Goal: Transaction & Acquisition: Obtain resource

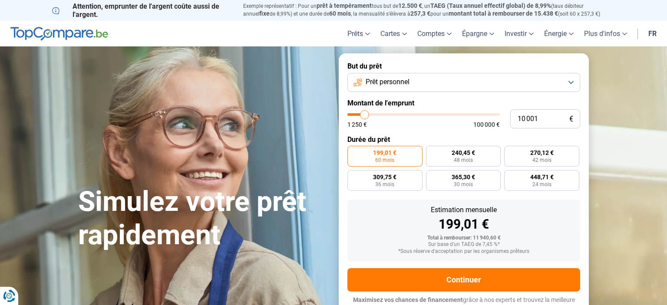
click at [656, 35] on link "fr" at bounding box center [653, 34] width 19 height 26
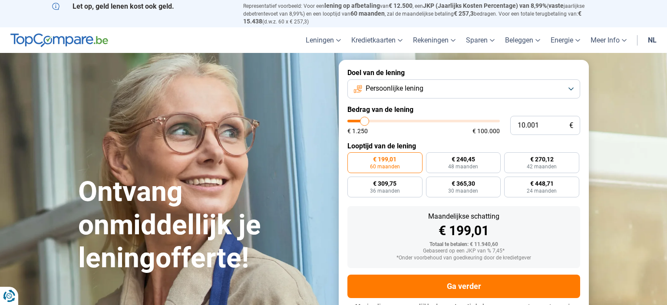
click at [654, 37] on link "nl" at bounding box center [652, 40] width 19 height 26
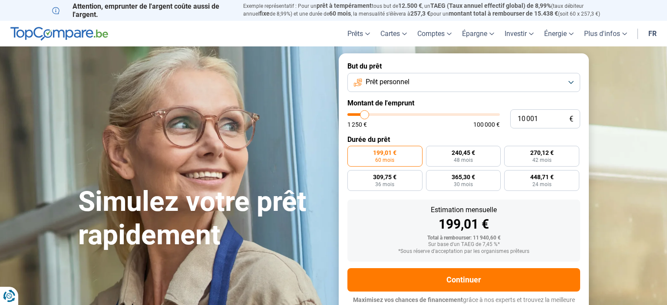
click at [654, 35] on link "fr" at bounding box center [653, 34] width 19 height 26
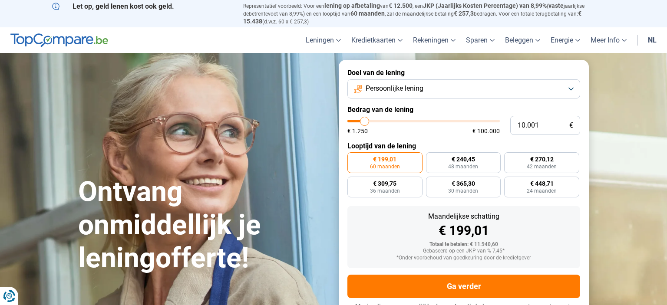
click at [651, 39] on link "nl" at bounding box center [652, 40] width 19 height 26
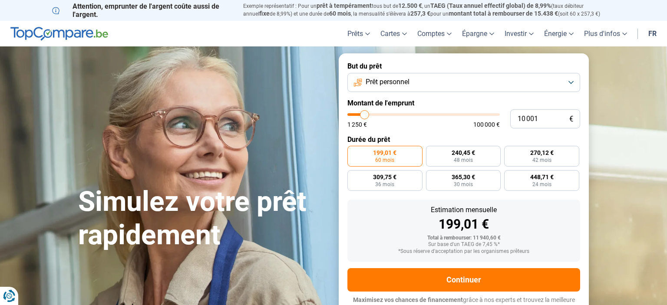
click at [408, 88] on button "Prêt personnel" at bounding box center [464, 82] width 233 height 19
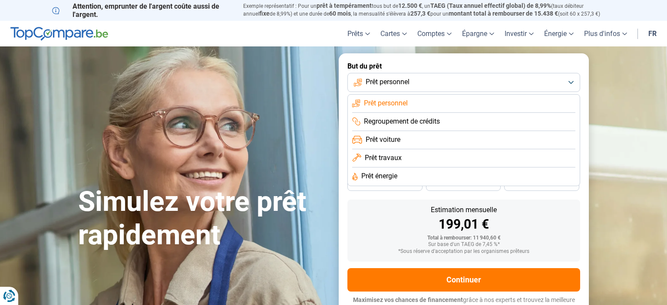
click at [410, 94] on ul "Prêt personnel Regroupement de crédits Prêt voiture Prêt travaux Prêt énergie" at bounding box center [464, 140] width 233 height 92
click at [407, 105] on span "Prêt personnel" at bounding box center [386, 104] width 44 height 10
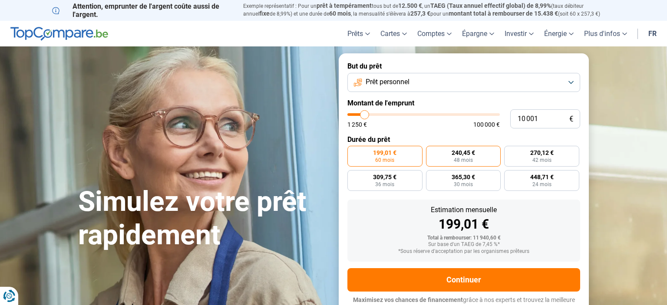
click at [485, 156] on label "240,45 € 48 mois" at bounding box center [463, 156] width 75 height 21
click at [432, 152] on input "240,45 € 48 mois" at bounding box center [429, 149] width 6 height 6
radio input "true"
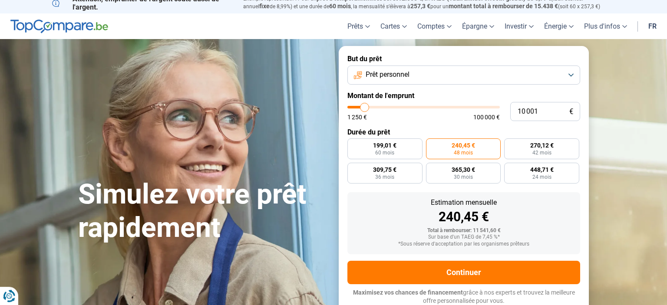
scroll to position [8, 0]
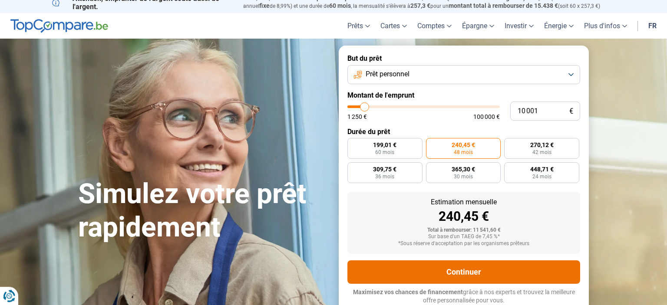
click at [458, 275] on button "Continuer" at bounding box center [464, 272] width 233 height 23
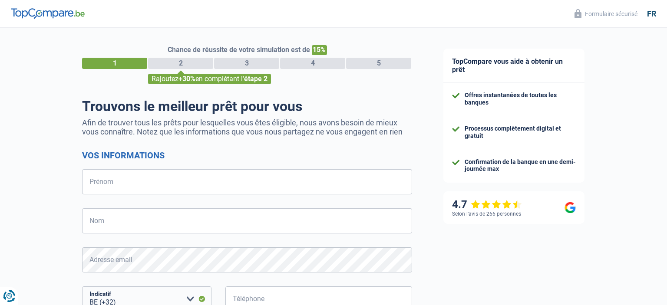
select select "32"
click at [154, 176] on input "Prénom" at bounding box center [247, 181] width 330 height 25
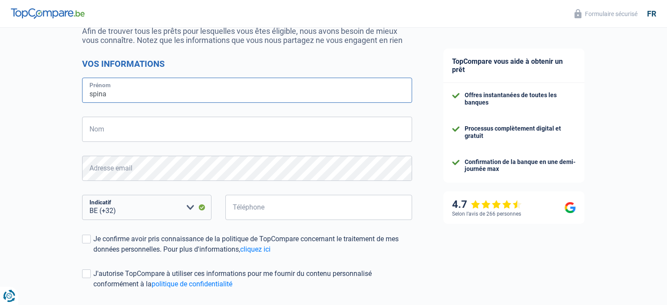
type input "SPINA"
type input "IVANO"
click at [281, 210] on input "Téléphone" at bounding box center [319, 207] width 187 height 25
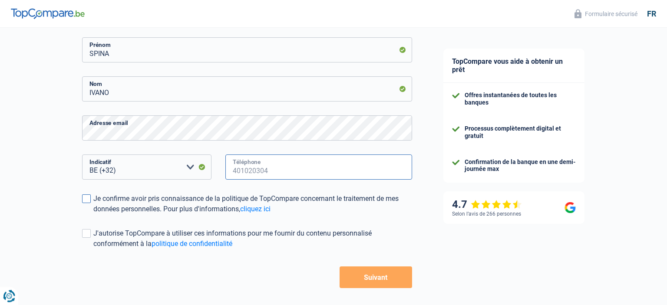
scroll to position [137, 0]
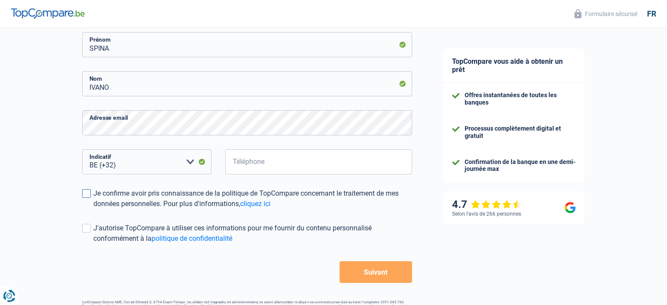
click at [88, 196] on span at bounding box center [86, 193] width 9 height 9
click at [93, 209] on input "Je confirme avoir pris connaissance de la politique de TopCompare concernant le…" at bounding box center [93, 209] width 0 height 0
click at [91, 223] on form "Vos informations SPINA Prénom [PERSON_NAME] Adresse email BE (+32) LU (+352) Ve…" at bounding box center [247, 148] width 330 height 270
click at [87, 236] on label "J'autorise TopCompare à utiliser ces informations pour me fournir du contenu pe…" at bounding box center [247, 233] width 330 height 21
click at [93, 244] on input "J'autorise TopCompare à utiliser ces informations pour me fournir du contenu pe…" at bounding box center [93, 244] width 0 height 0
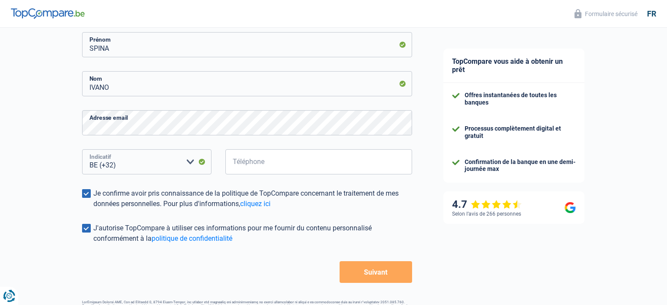
click at [82, 149] on select "BE (+32) LU (+352) Veuillez sélectionner une option" at bounding box center [146, 161] width 129 height 25
click at [171, 166] on select "BE (+32) LU (+352) Veuillez sélectionner une option" at bounding box center [146, 161] width 129 height 25
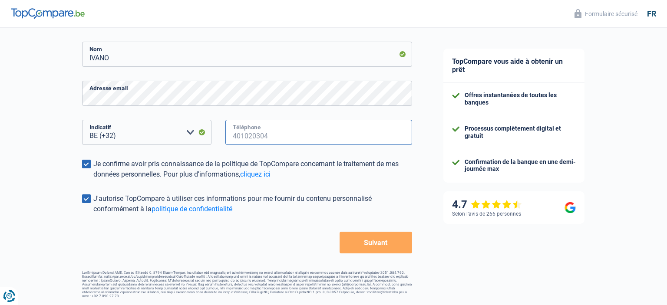
click at [275, 136] on input "Téléphone" at bounding box center [319, 132] width 187 height 25
click at [285, 136] on input "320087365" at bounding box center [319, 132] width 187 height 25
click at [372, 235] on form "Vos informations SPINA Prénom [PERSON_NAME] Adresse email BE (+32) LU (+352) Ve…" at bounding box center [247, 118] width 330 height 270
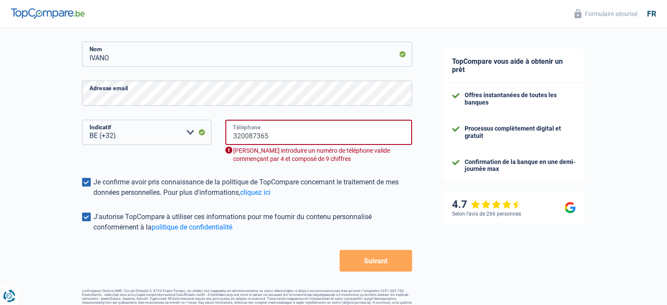
drag, startPoint x: 303, startPoint y: 138, endPoint x: 230, endPoint y: 135, distance: 73.1
click at [230, 135] on input "320087365" at bounding box center [319, 132] width 187 height 25
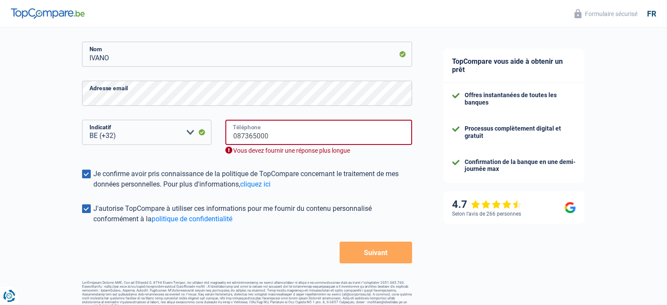
type input "087365000"
click at [365, 252] on button "Suivant" at bounding box center [376, 253] width 73 height 22
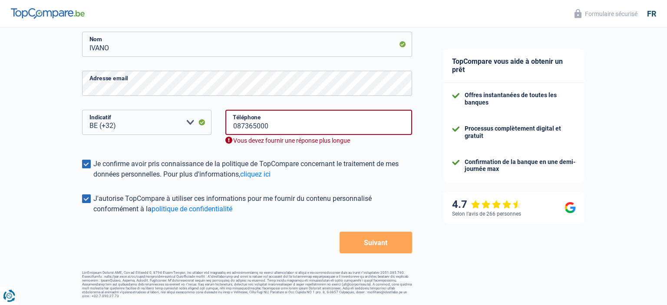
scroll to position [177, 0]
drag, startPoint x: 278, startPoint y: 124, endPoint x: 209, endPoint y: 124, distance: 68.7
click at [226, 124] on input "087365000" at bounding box center [319, 122] width 187 height 25
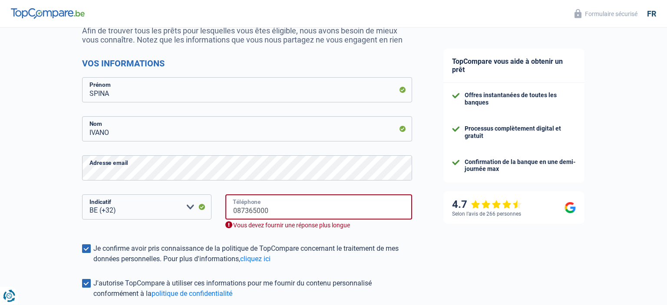
scroll to position [40, 0]
